Goal: Complete application form

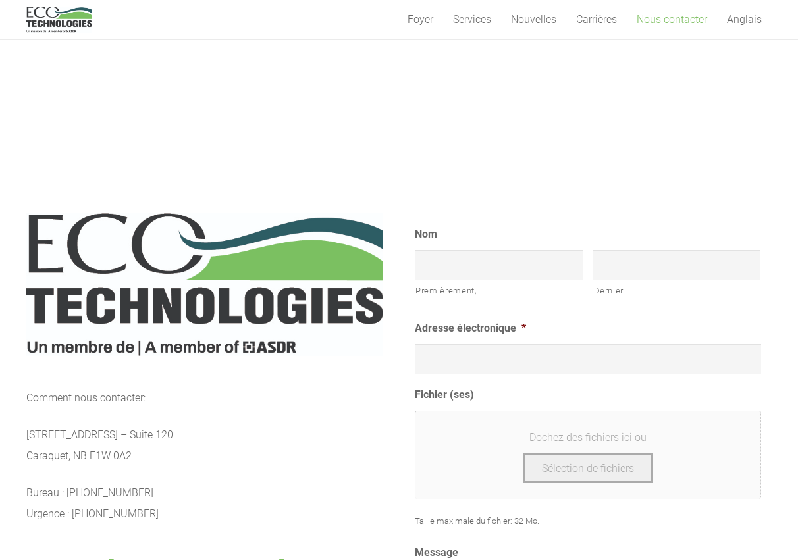
scroll to position [470, 0]
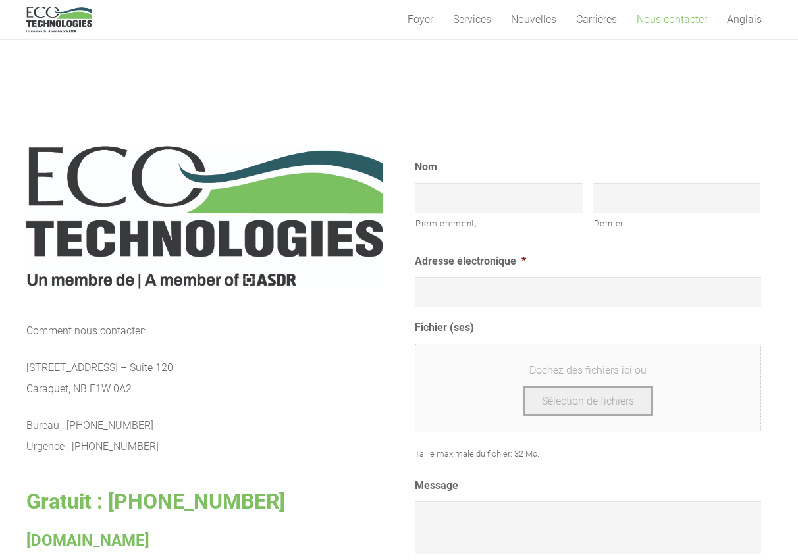
click at [607, 399] on button "Sélection de fichiers" at bounding box center [588, 402] width 130 height 30
type input "C:\fakepath\BOUEDEOUPROSPER_KPAMBIYE_CV_(1)[1].txt"
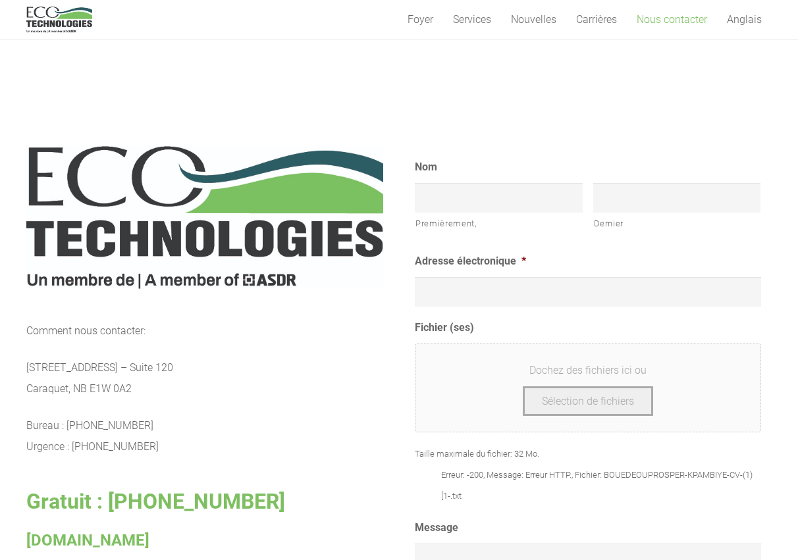
click at [495, 478] on li "Erreur: -200, Message: Erreur HTTP., Fichier: BOUEDEOUPROSPER-KPAMBIYE-CV-(1)[1…" at bounding box center [601, 486] width 320 height 42
click at [495, 477] on li "Erreur: -200, Message: Erreur HTTP., Fichier: BOUEDEOUPROSPER-KPAMBIYE-CV-(1)[1…" at bounding box center [601, 486] width 320 height 42
click at [581, 479] on li "Erreur: -200, Message: Erreur HTTP., Fichier: BOUEDEOUPROSPER-KPAMBIYE-CV-(1)[1…" at bounding box center [601, 486] width 320 height 42
click at [583, 477] on li "Erreur: -200, Message: Erreur HTTP., Fichier: BOUEDEOUPROSPER-KPAMBIYE-CV-(1)[1…" at bounding box center [601, 486] width 320 height 42
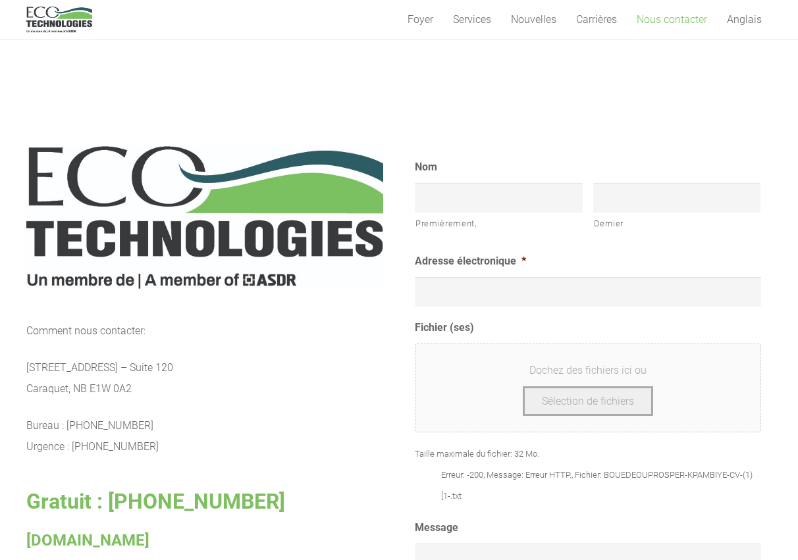
click at [613, 392] on button "Sélection de fichiers" at bounding box center [588, 402] width 130 height 30
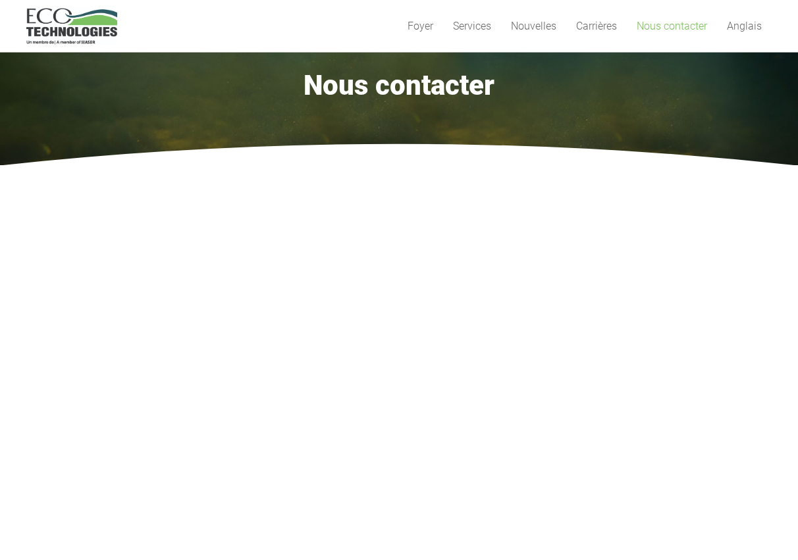
scroll to position [0, 0]
